Goal: Transaction & Acquisition: Purchase product/service

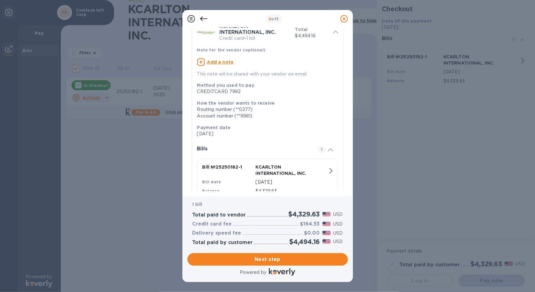
scroll to position [37, 0]
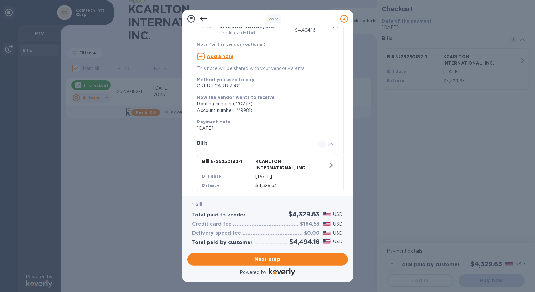
click at [206, 19] on icon at bounding box center [204, 19] width 8 height 8
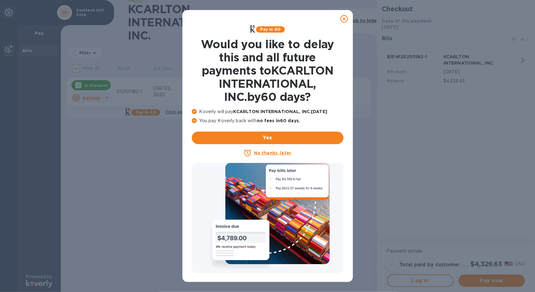
click at [343, 17] on icon at bounding box center [344, 19] width 8 height 8
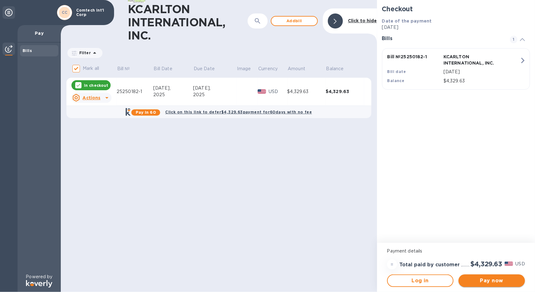
click at [495, 279] on span "Pay now" at bounding box center [491, 281] width 56 height 8
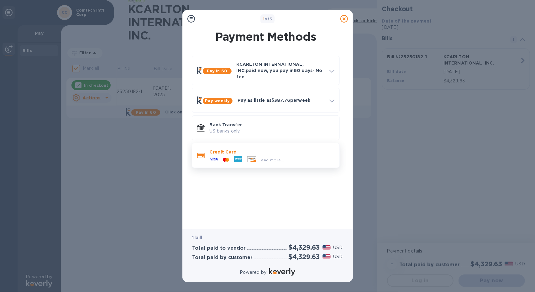
click at [242, 149] on p "Credit Card" at bounding box center [272, 152] width 125 height 6
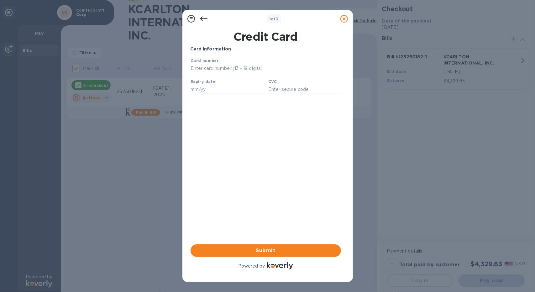
click at [243, 69] on input "text" at bounding box center [265, 68] width 150 height 9
type input "[CREDIT_CARD_NUMBER]"
click at [225, 91] on input "text" at bounding box center [226, 88] width 73 height 9
type input "12/28"
click at [284, 89] on input "text" at bounding box center [304, 88] width 73 height 9
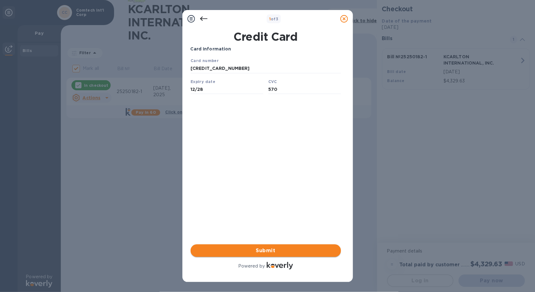
type input "570"
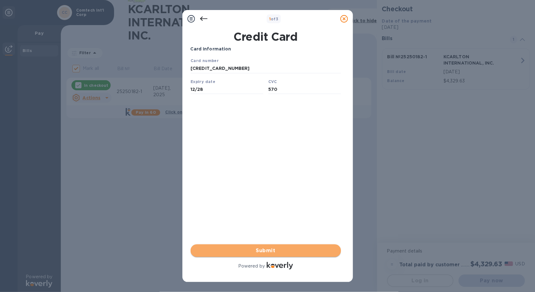
click at [248, 248] on span "Submit" at bounding box center [265, 251] width 140 height 8
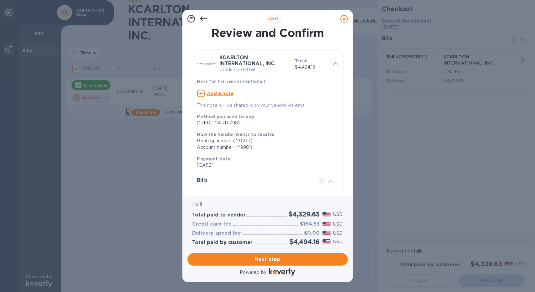
scroll to position [62, 0]
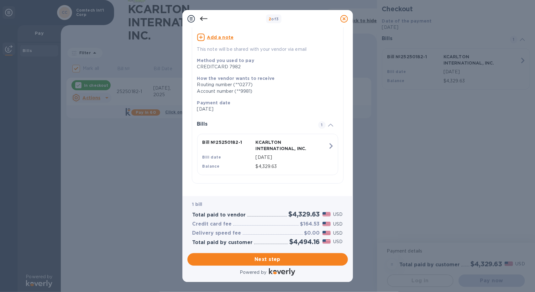
click at [328, 124] on icon at bounding box center [330, 125] width 5 height 3
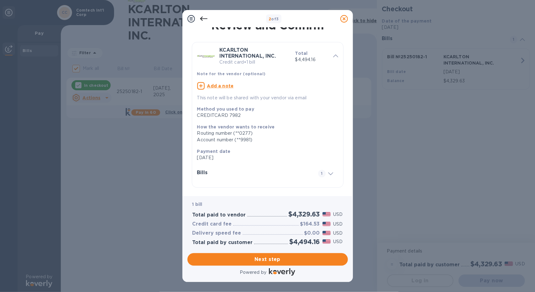
scroll to position [11, 0]
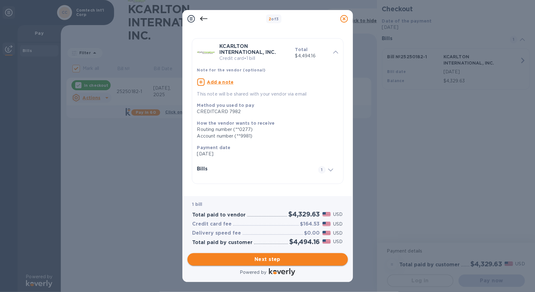
click at [270, 259] on span "Next step" at bounding box center [267, 260] width 150 height 8
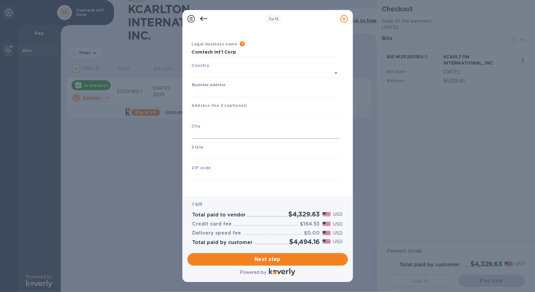
type input "[GEOGRAPHIC_DATA]"
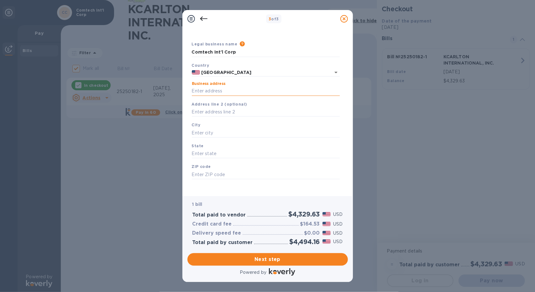
click at [241, 90] on input "Business address" at bounding box center [266, 90] width 148 height 9
type input "[STREET_ADDRESS]"
click at [230, 111] on input "text" at bounding box center [266, 111] width 148 height 9
type input "Suite 101"
click at [222, 132] on input "text" at bounding box center [266, 132] width 148 height 9
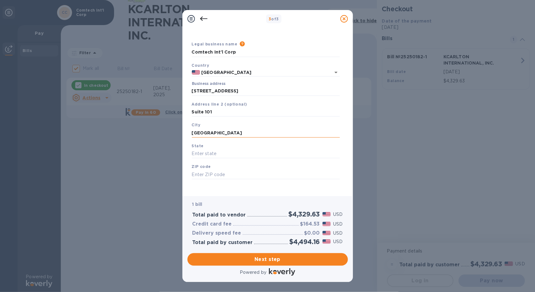
click at [208, 133] on input "[GEOGRAPHIC_DATA]" at bounding box center [266, 132] width 148 height 9
type input "[GEOGRAPHIC_DATA]"
click at [200, 152] on input "text" at bounding box center [266, 153] width 148 height 9
type input "f"
type input "FL"
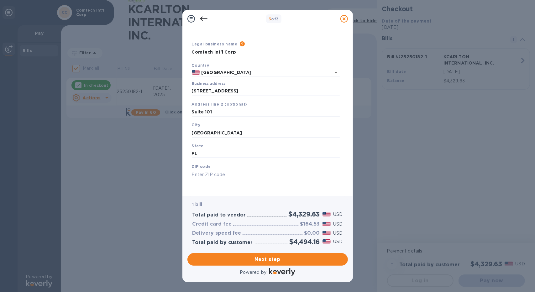
click at [206, 171] on input "text" at bounding box center [266, 174] width 148 height 9
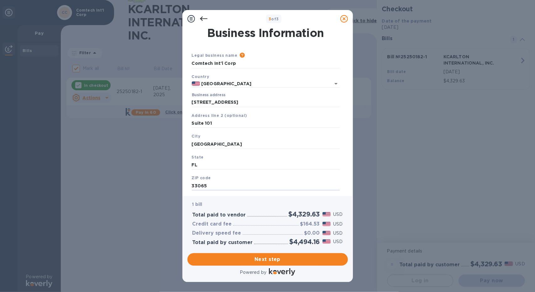
scroll to position [14, 0]
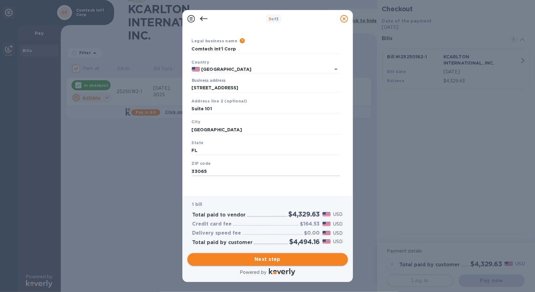
type input "33065"
click at [267, 259] on span "Next step" at bounding box center [267, 260] width 150 height 8
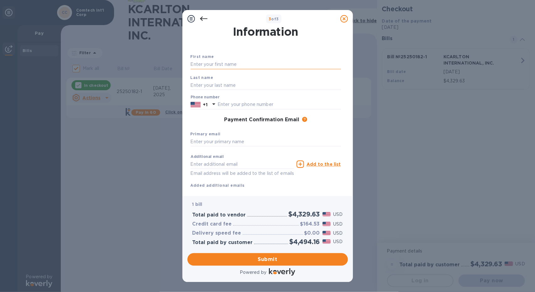
click at [249, 65] on input "text" at bounding box center [265, 64] width 150 height 9
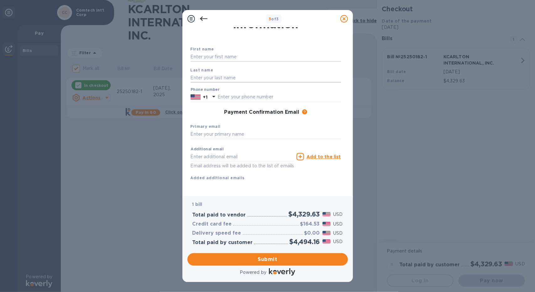
scroll to position [0, 0]
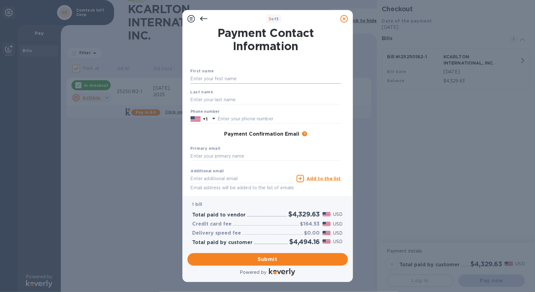
click at [247, 79] on input "text" at bounding box center [265, 78] width 150 height 9
type input "Mikalia"
type input "Hermitt"
click at [238, 117] on input "text" at bounding box center [278, 118] width 123 height 9
type input "7077802277"
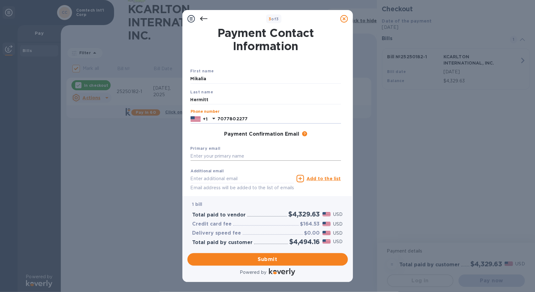
click at [235, 157] on input "text" at bounding box center [265, 156] width 150 height 9
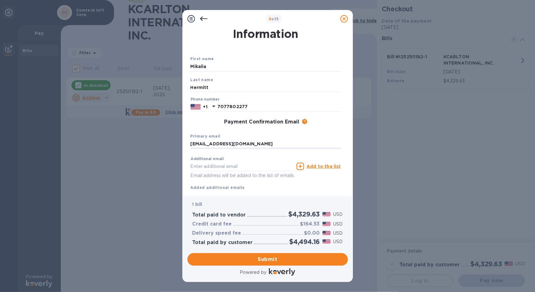
scroll to position [29, 0]
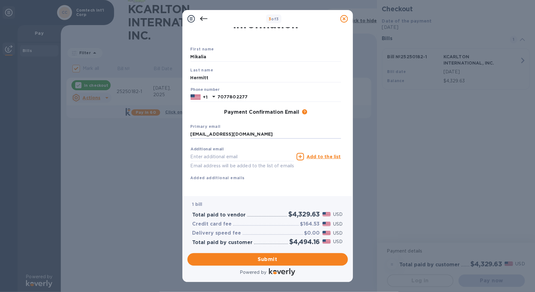
type input "[EMAIL_ADDRESS][DOMAIN_NAME]"
click at [273, 261] on span "Submit" at bounding box center [267, 260] width 150 height 8
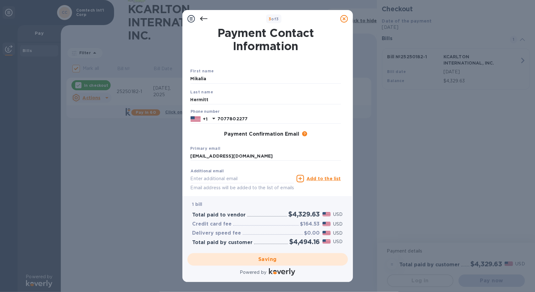
checkbox input "false"
